Goal: Information Seeking & Learning: Understand process/instructions

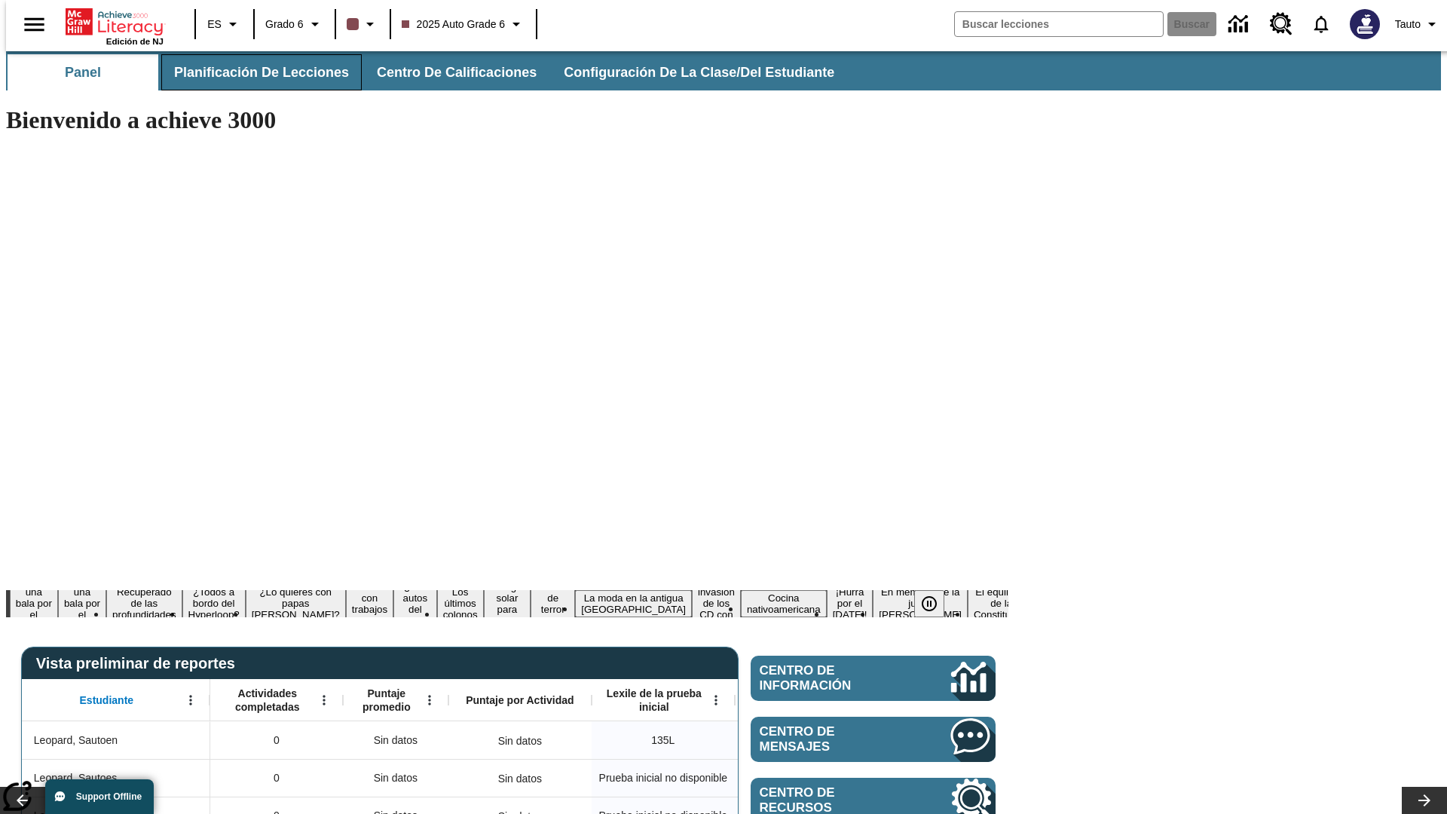
click at [252, 72] on span "Planificación de lecciones" at bounding box center [261, 72] width 175 height 17
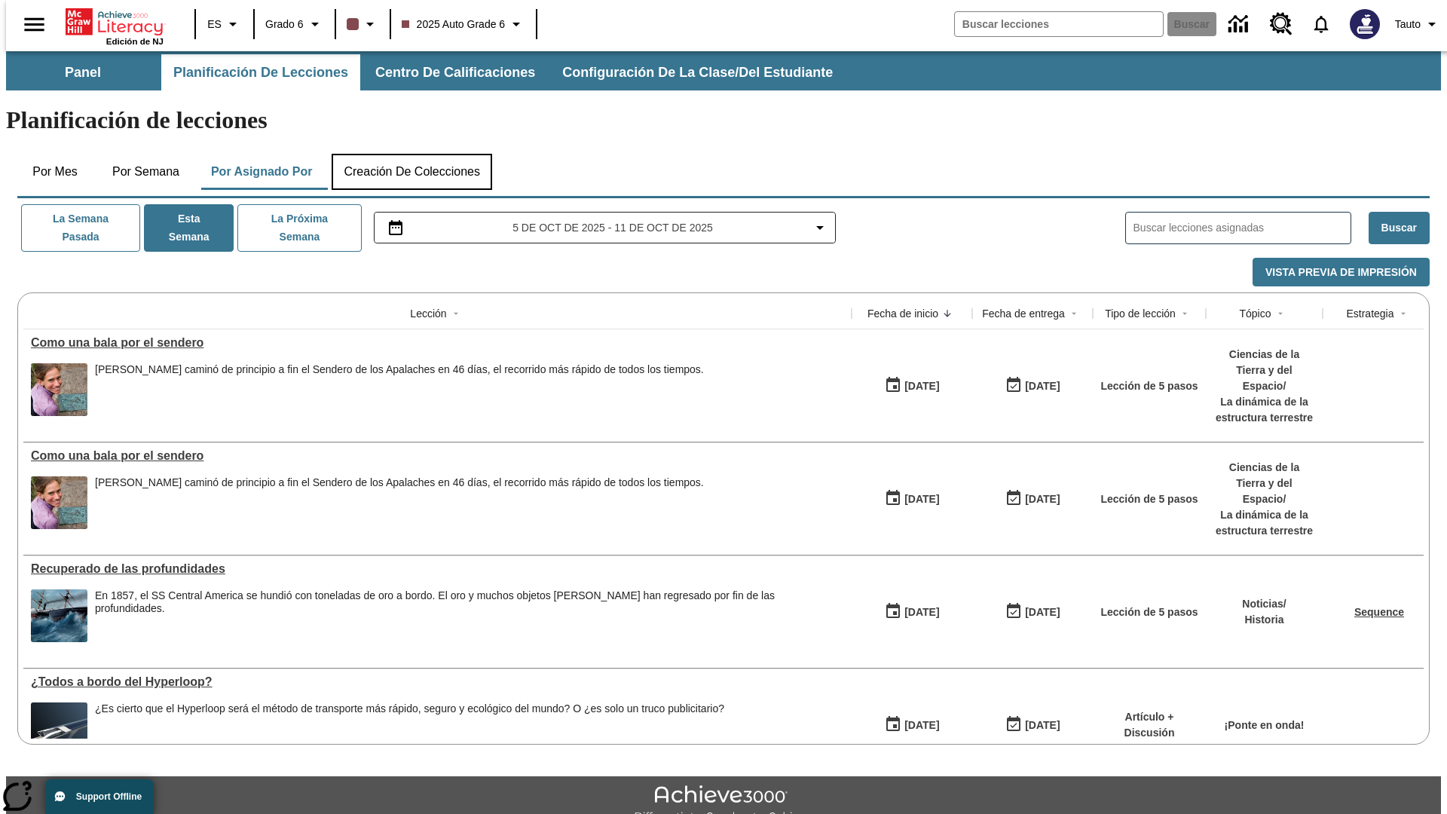
click at [411, 154] on button "Creación de colecciones" at bounding box center [412, 172] width 160 height 36
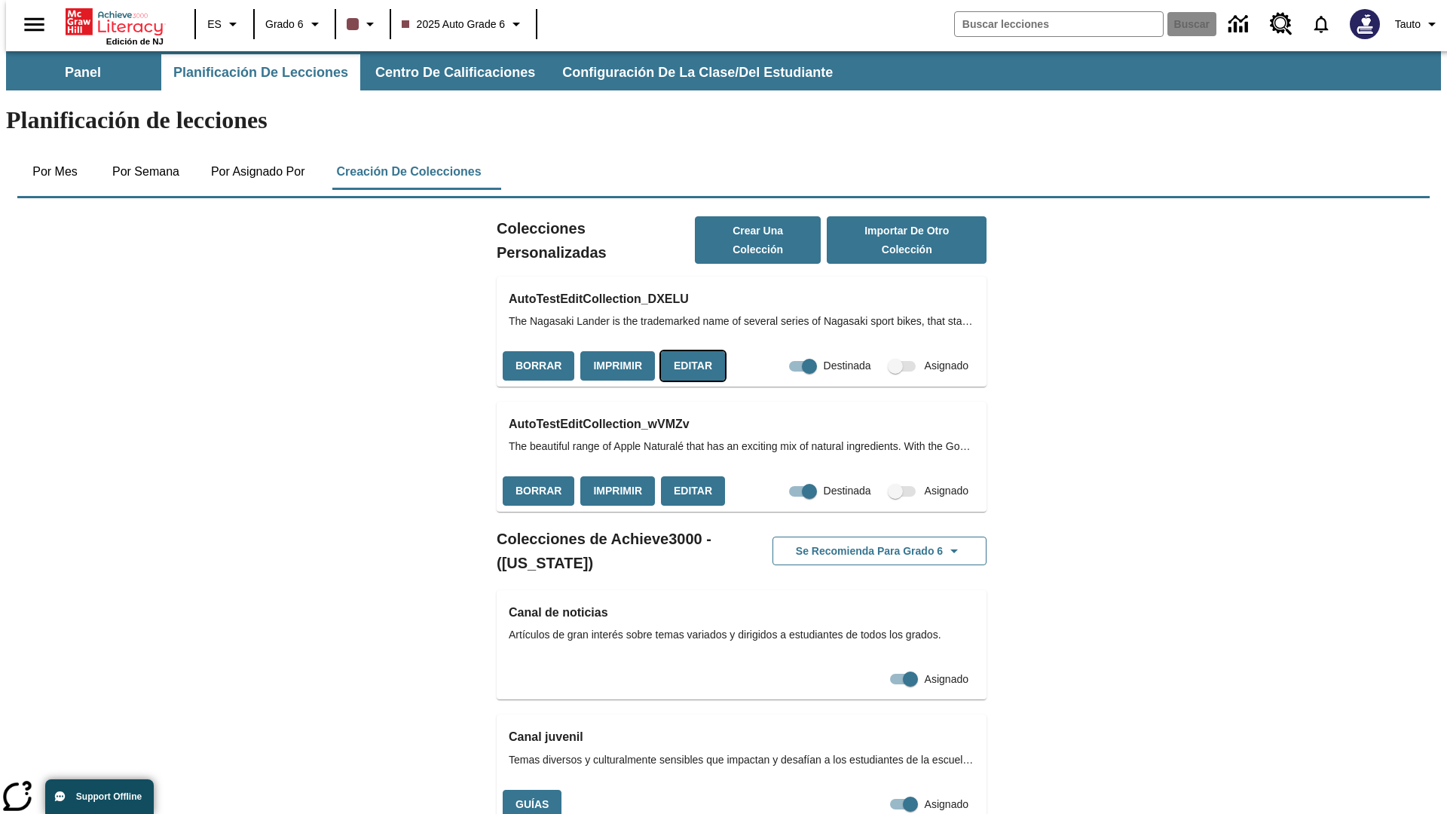
click at [688, 351] on button "Editar" at bounding box center [693, 365] width 64 height 29
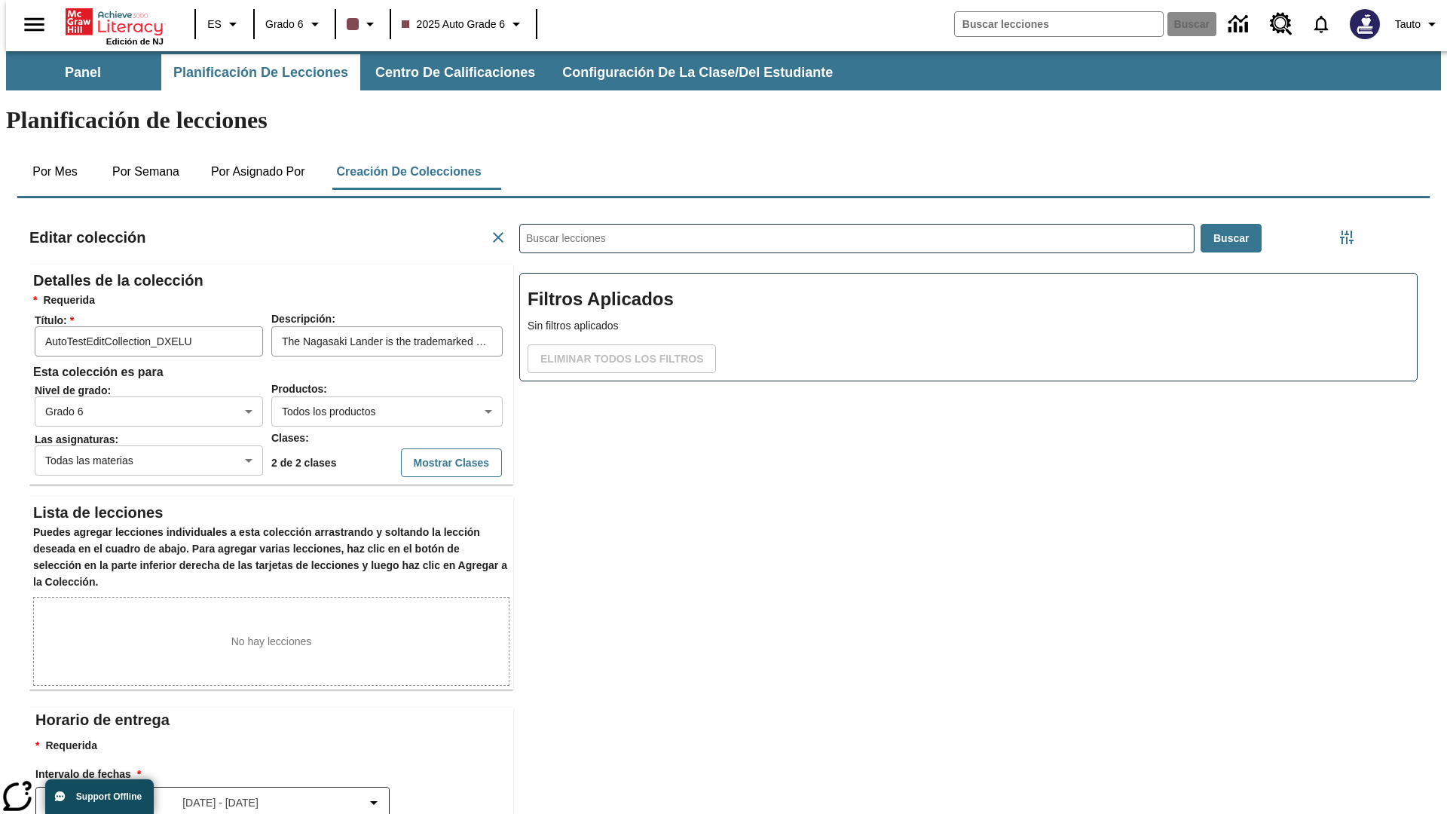
scroll to position [1, 1]
click at [420, 448] on button "Mostrar Clases" at bounding box center [451, 462] width 101 height 29
